Goal: Transaction & Acquisition: Purchase product/service

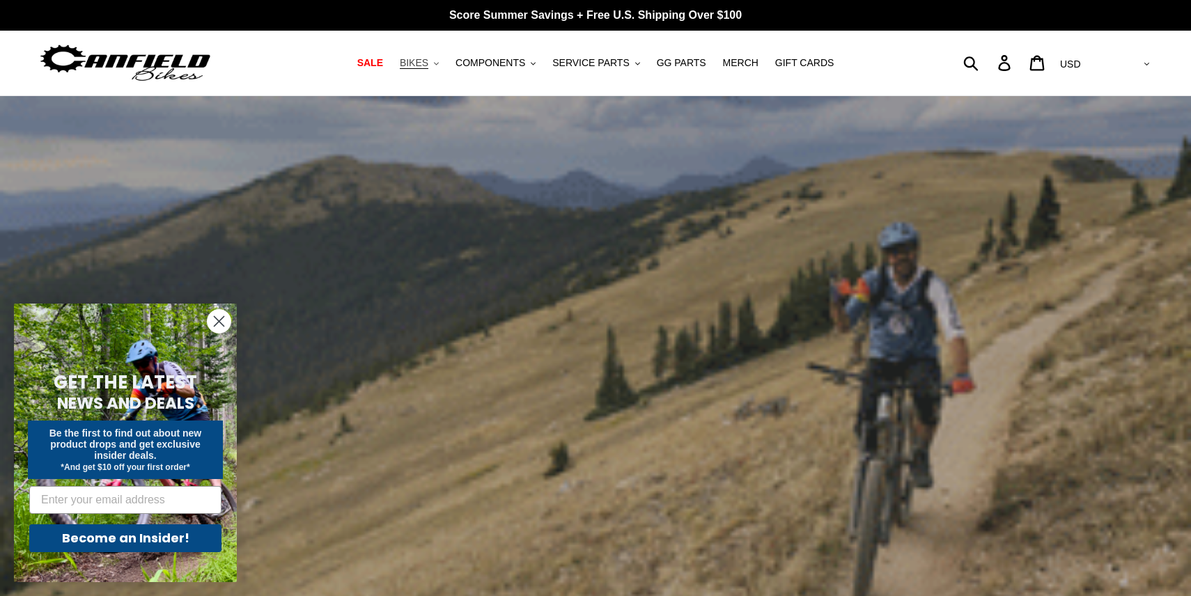
click at [425, 68] on span "BIKES" at bounding box center [414, 63] width 29 height 12
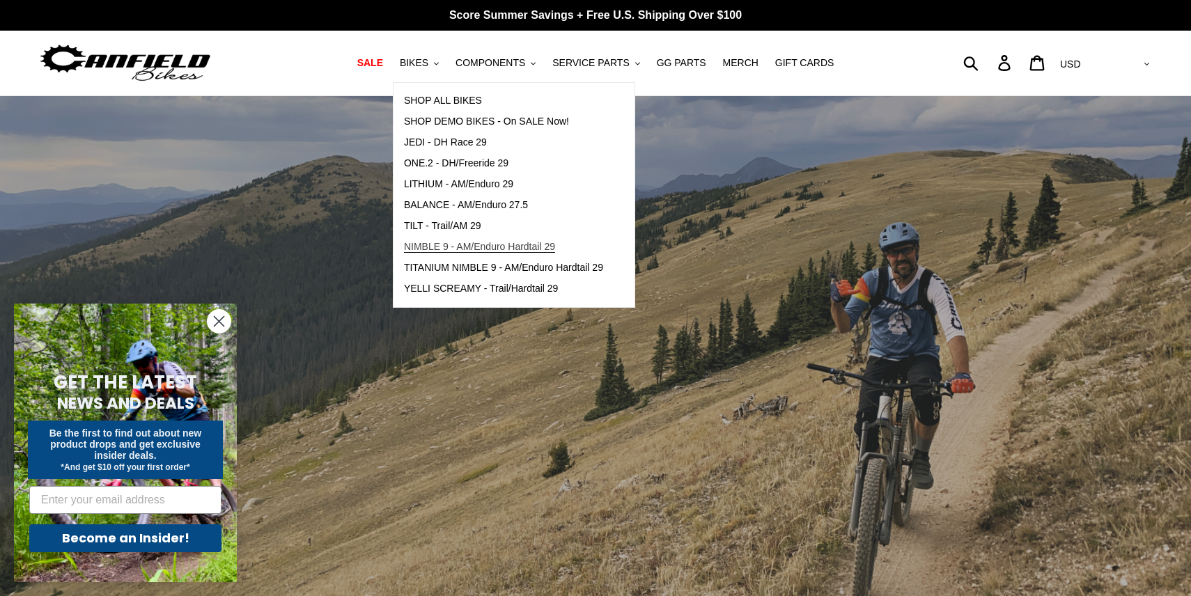
click at [442, 239] on link "NIMBLE 9 - AM/Enduro Hardtail 29" at bounding box center [504, 247] width 220 height 21
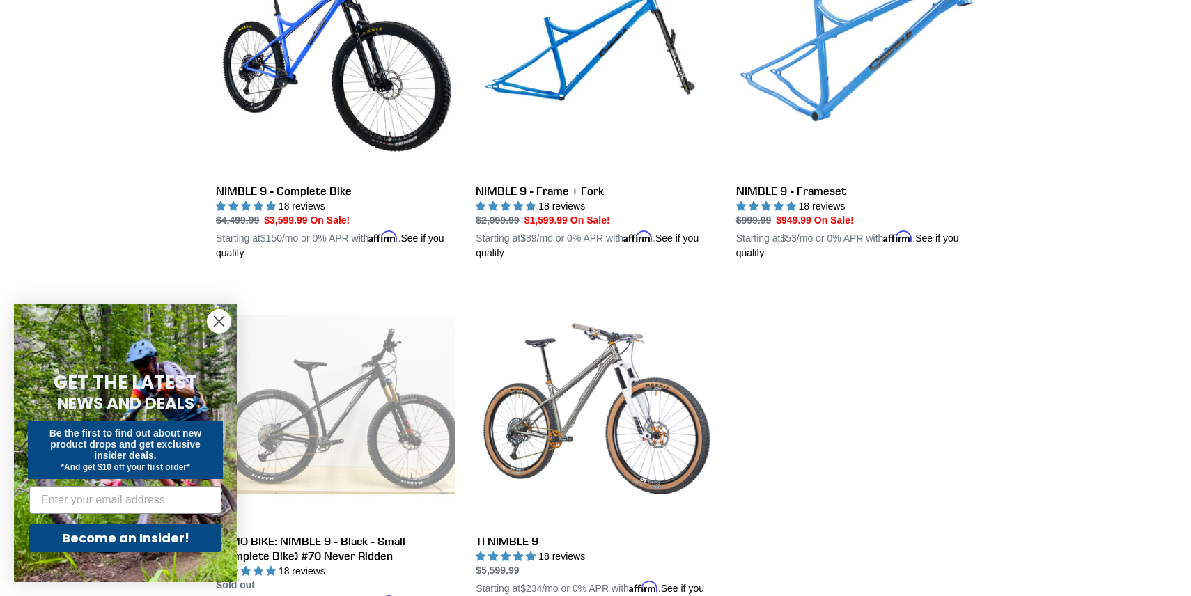
scroll to position [475, 0]
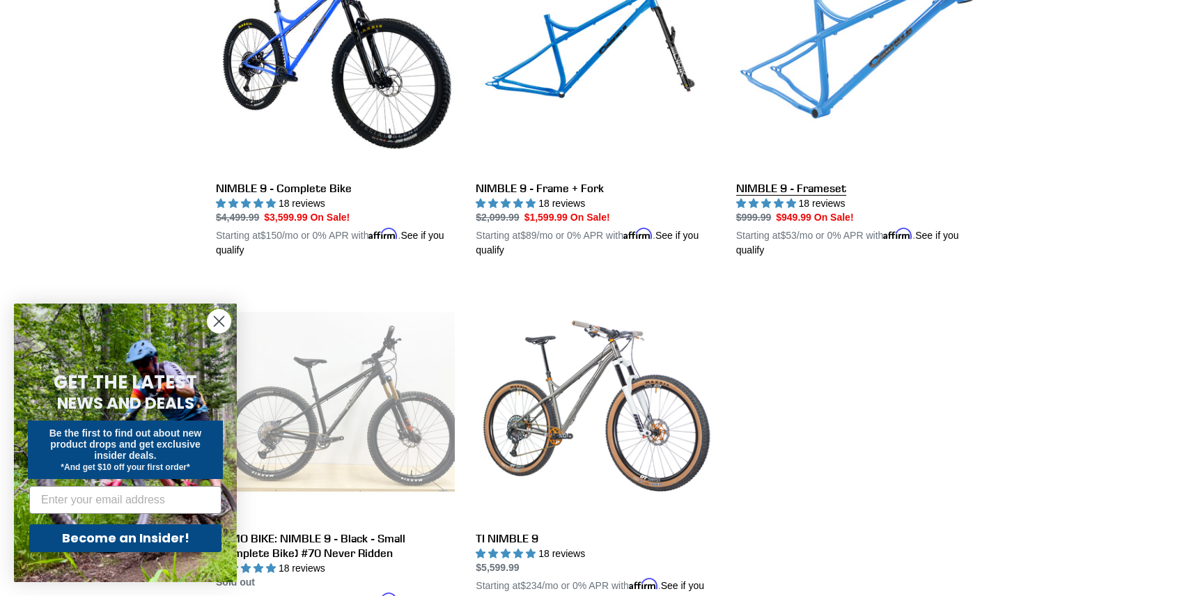
click at [816, 190] on link "NIMBLE 9 - Frameset" at bounding box center [855, 95] width 239 height 326
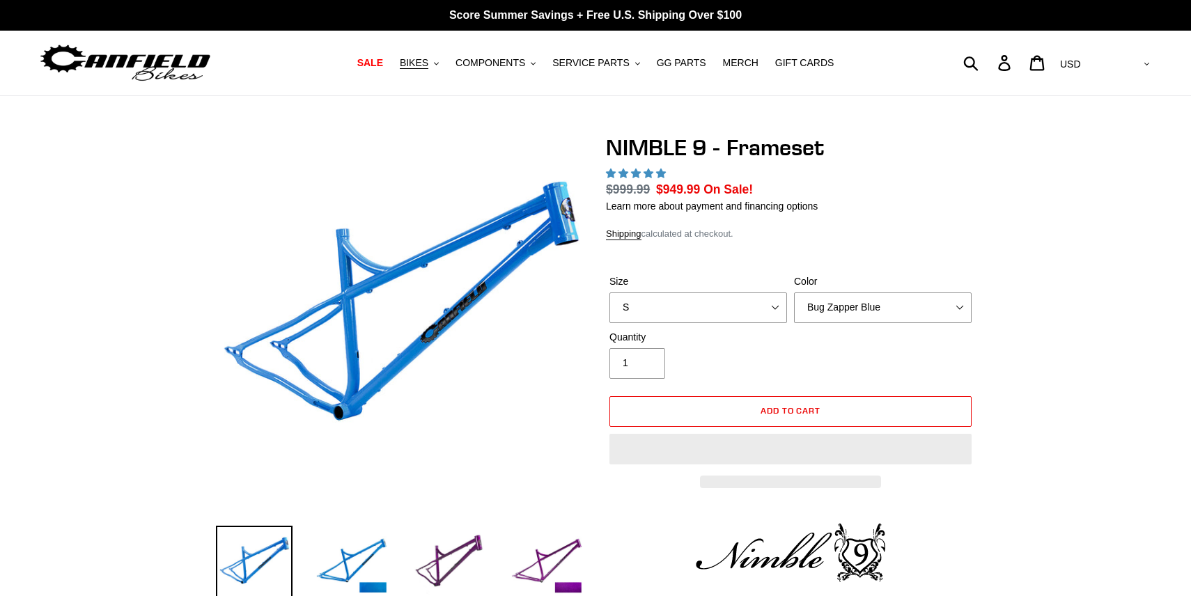
select select "highest-rating"
